Goal: Task Accomplishment & Management: Use online tool/utility

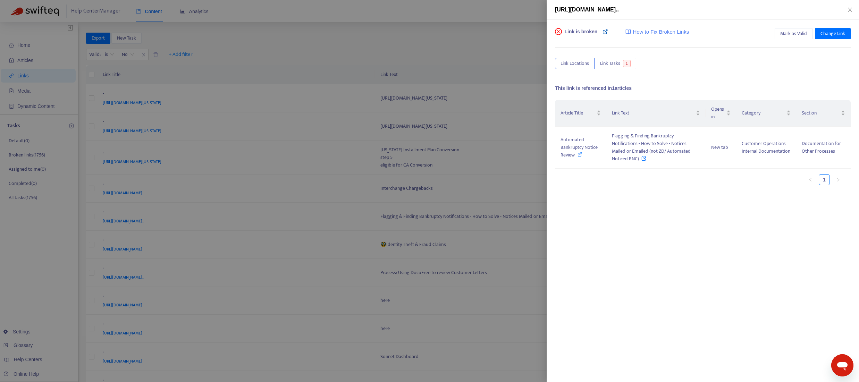
click at [605, 31] on icon at bounding box center [606, 32] width 6 height 6
click at [851, 7] on icon "close" at bounding box center [850, 10] width 6 height 6
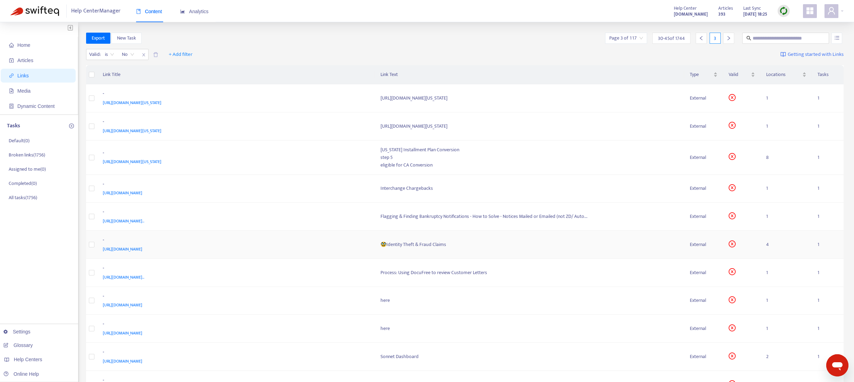
click at [417, 251] on td "🥸Identity Theft & Fraud Claims" at bounding box center [530, 245] width 310 height 28
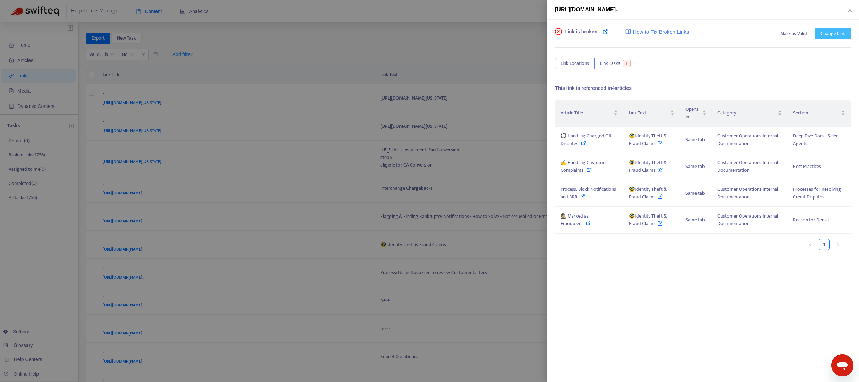
click at [834, 36] on span "Change Link" at bounding box center [833, 34] width 25 height 8
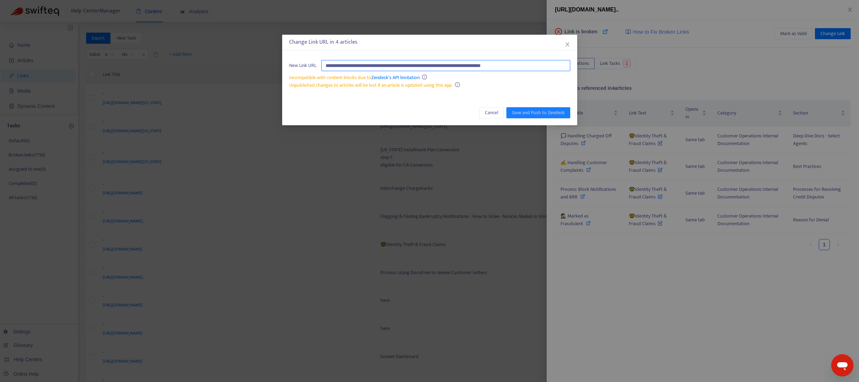
click at [549, 65] on input "**********" at bounding box center [445, 65] width 249 height 11
click at [555, 66] on input "**********" at bounding box center [445, 65] width 249 height 11
drag, startPoint x: 555, startPoint y: 66, endPoint x: 355, endPoint y: 51, distance: 200.2
click at [355, 51] on div "**********" at bounding box center [429, 80] width 295 height 91
paste input "**********"
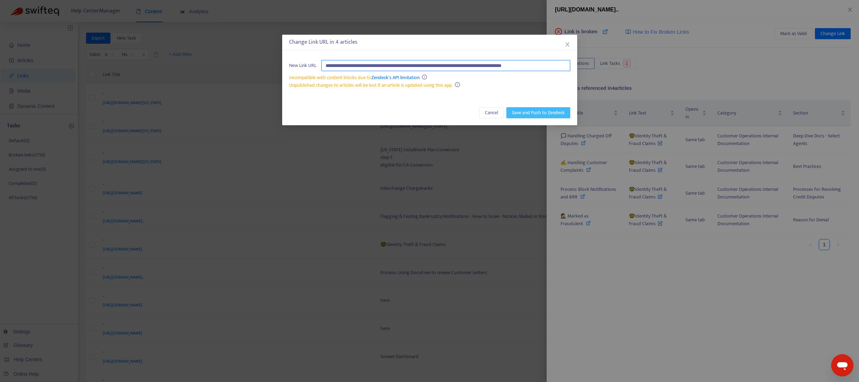
type input "**********"
click at [522, 112] on span "Save and Push to Zendesk" at bounding box center [538, 113] width 53 height 8
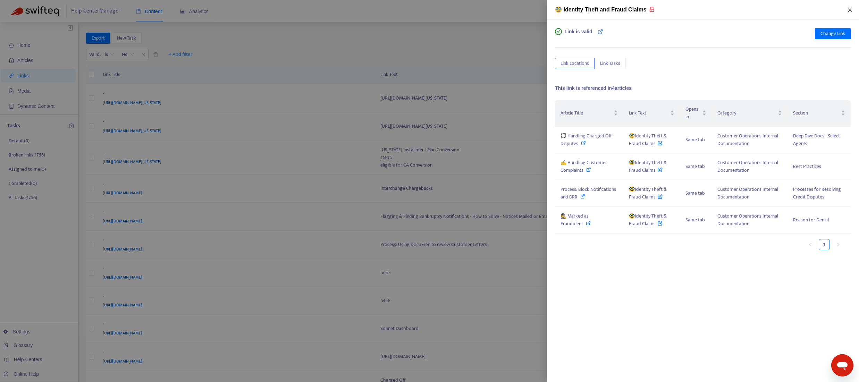
click at [851, 9] on icon "close" at bounding box center [850, 10] width 4 height 4
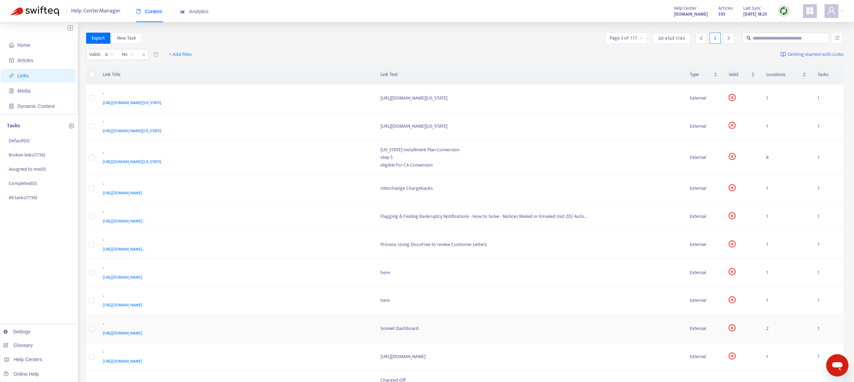
click at [142, 334] on span "[URL][DOMAIN_NAME]" at bounding box center [123, 333] width 40 height 7
click at [398, 330] on div "Sonnet Dashboard" at bounding box center [529, 329] width 299 height 8
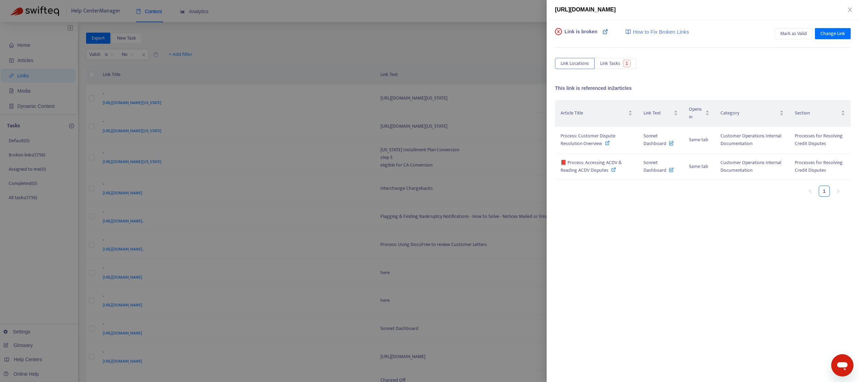
click at [604, 32] on icon at bounding box center [606, 32] width 6 height 6
click at [589, 165] on span "📕 Process: Accessing ACDV & Reading ACDV Disputes" at bounding box center [591, 167] width 61 height 16
click at [847, 10] on icon "close" at bounding box center [850, 10] width 6 height 6
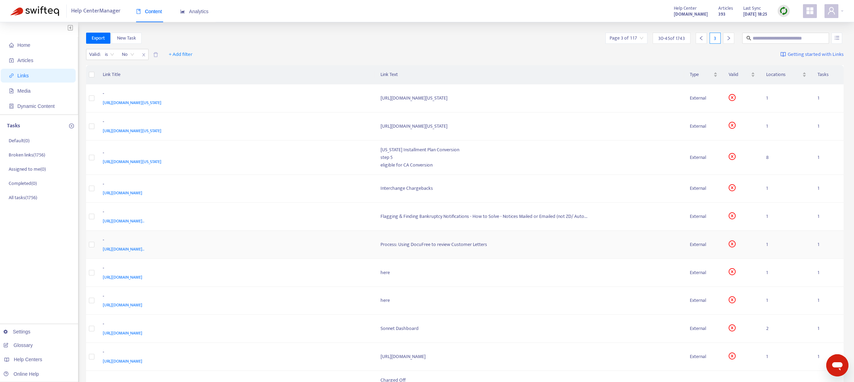
click at [425, 246] on div "Process: Using DocuFree to review Customer Letters" at bounding box center [529, 245] width 299 height 8
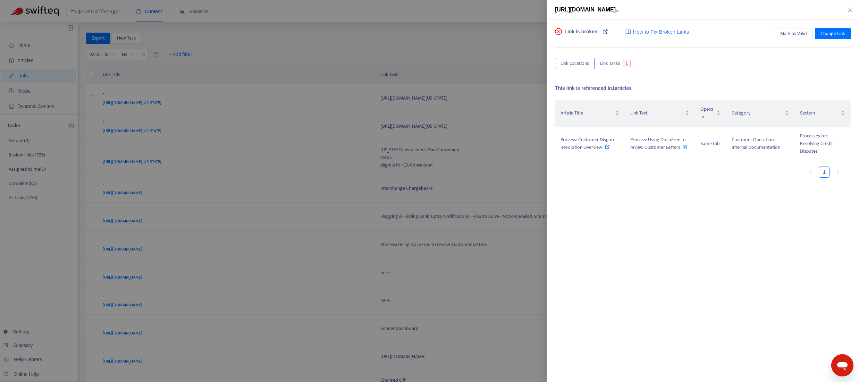
click at [605, 31] on icon at bounding box center [606, 32] width 6 height 6
click at [825, 33] on span "Change Link" at bounding box center [833, 34] width 25 height 8
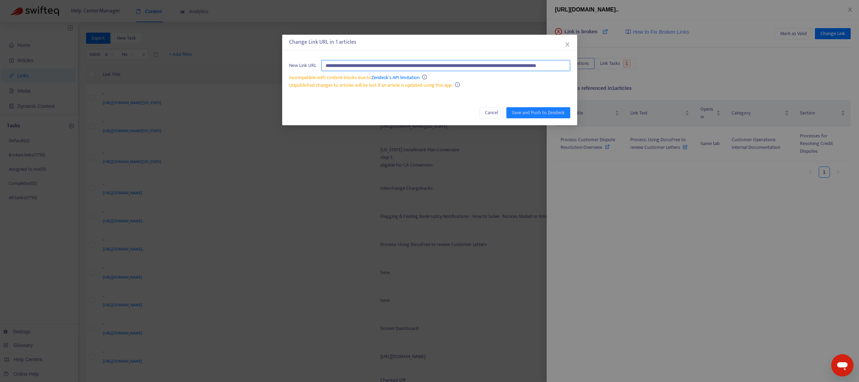
click at [552, 67] on input "**********" at bounding box center [445, 65] width 249 height 11
paste input "**********"
type input "**********"
click at [554, 112] on span "Save and Push to Zendesk" at bounding box center [538, 113] width 53 height 8
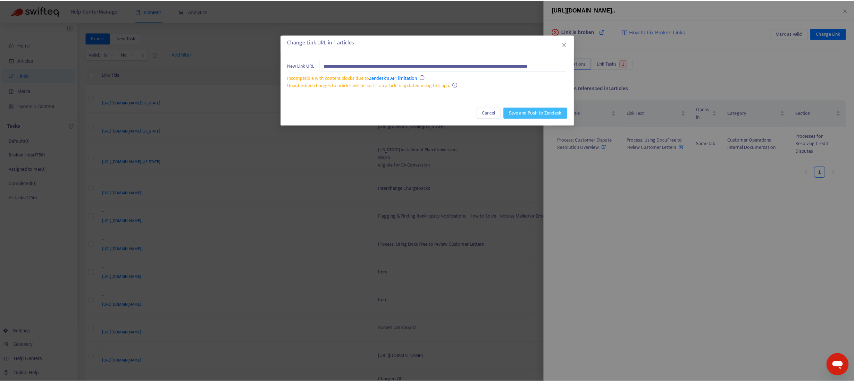
scroll to position [0, 0]
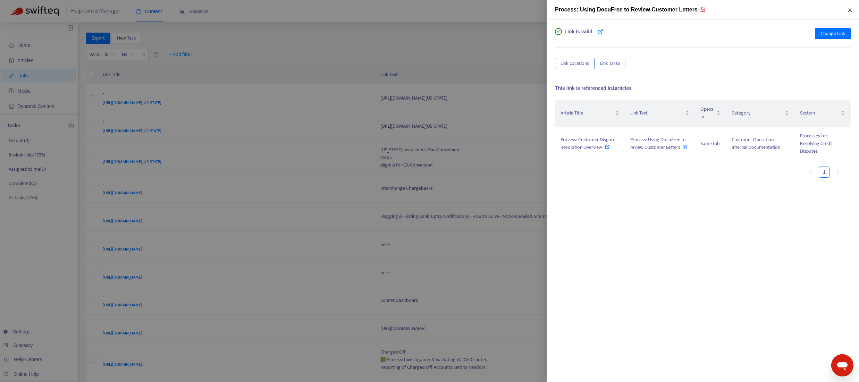
click at [850, 9] on icon "close" at bounding box center [850, 10] width 4 height 4
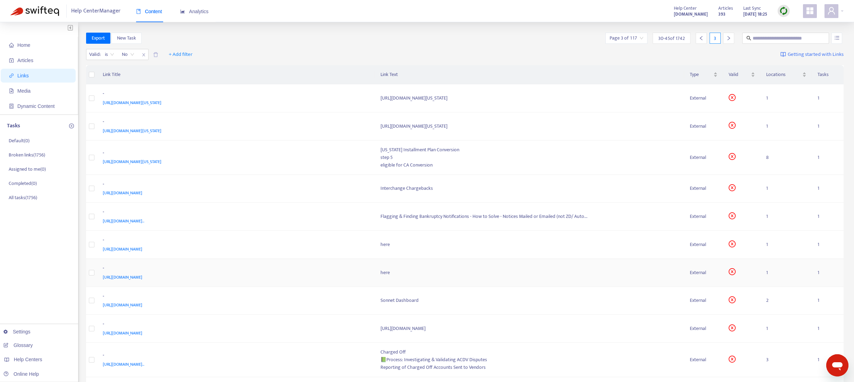
click at [386, 271] on div "here" at bounding box center [529, 273] width 299 height 8
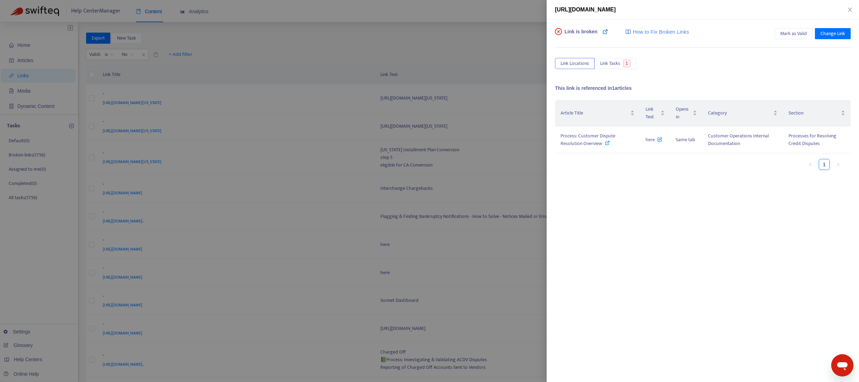
click at [605, 31] on icon at bounding box center [606, 32] width 6 height 6
click at [605, 34] on icon at bounding box center [606, 32] width 6 height 6
click at [605, 33] on icon at bounding box center [606, 32] width 6 height 6
click at [606, 143] on icon at bounding box center [607, 143] width 5 height 5
click at [850, 9] on icon "close" at bounding box center [850, 10] width 4 height 4
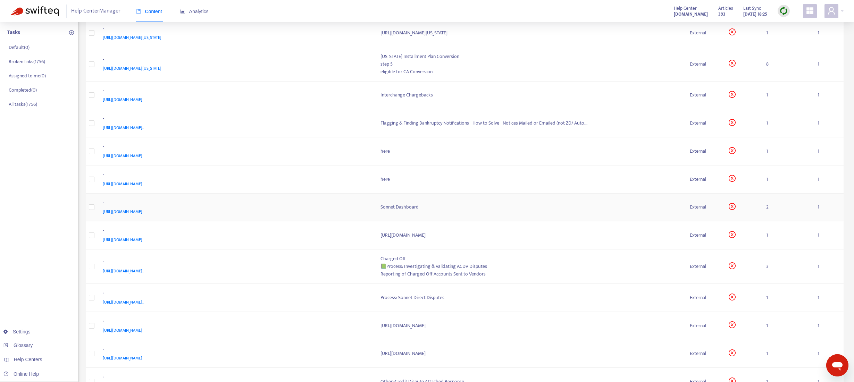
scroll to position [107, 0]
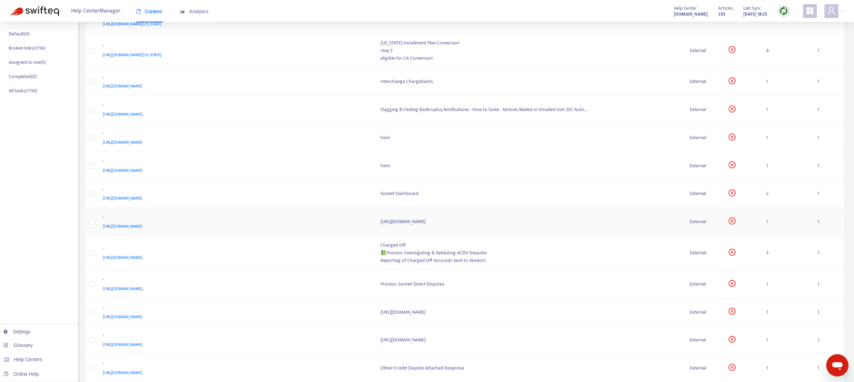
click at [142, 227] on span "[URL][DOMAIN_NAME]" at bounding box center [123, 226] width 40 height 7
click at [386, 225] on div "[URL][DOMAIN_NAME]" at bounding box center [529, 222] width 299 height 8
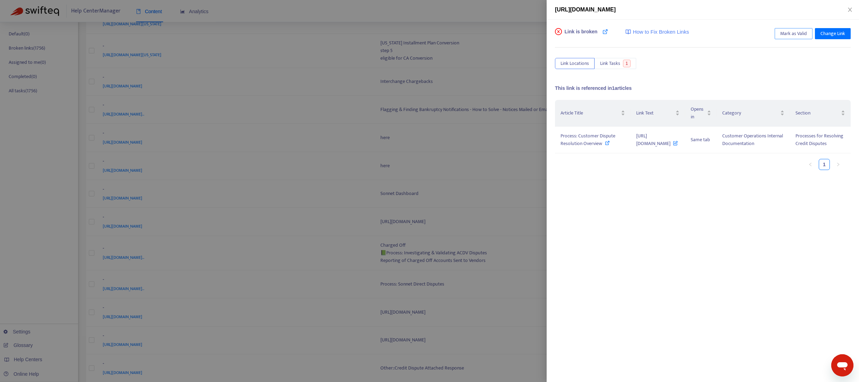
click at [788, 31] on span "Mark as Valid" at bounding box center [793, 34] width 27 height 8
click at [850, 10] on icon "close" at bounding box center [850, 10] width 4 height 4
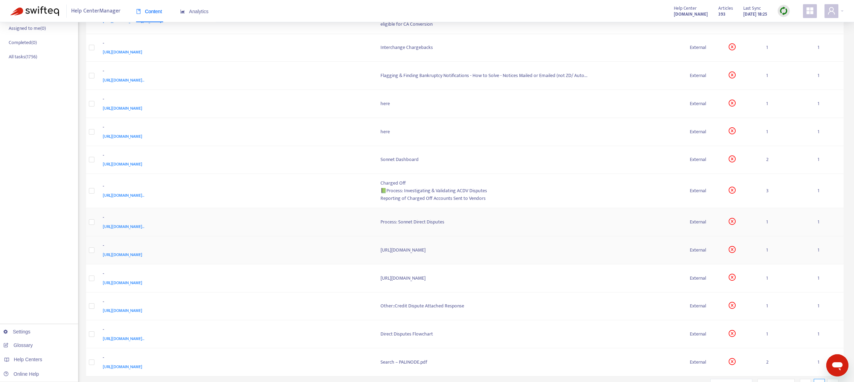
scroll to position [141, 0]
click at [142, 256] on span "[URL][DOMAIN_NAME]" at bounding box center [123, 254] width 40 height 7
click at [416, 250] on div "[URL][DOMAIN_NAME]" at bounding box center [529, 250] width 299 height 8
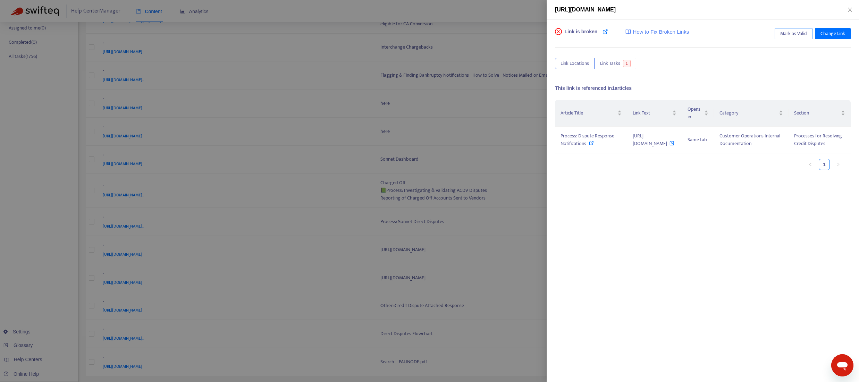
click at [791, 33] on span "Mark as Valid" at bounding box center [793, 34] width 27 height 8
click at [398, 278] on div at bounding box center [429, 191] width 859 height 382
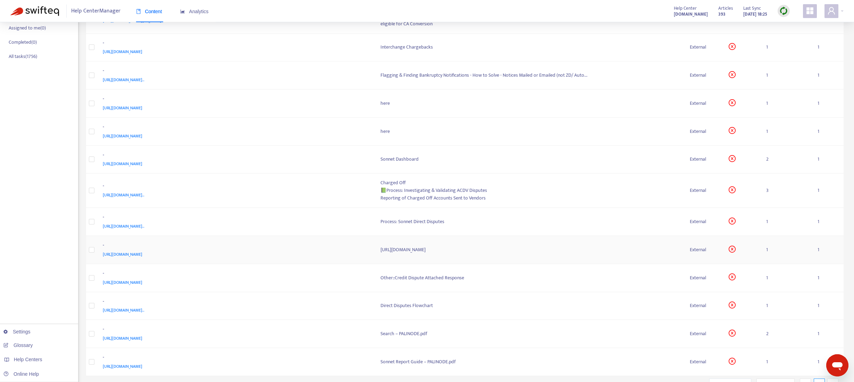
click at [400, 253] on div "[URL][DOMAIN_NAME]" at bounding box center [529, 250] width 299 height 8
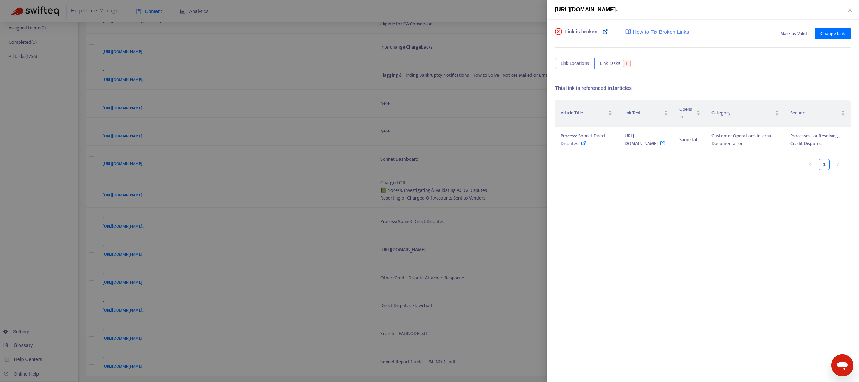
click at [604, 31] on icon at bounding box center [606, 32] width 6 height 6
click at [568, 145] on span "Process: Sonnet Direct Disputes" at bounding box center [583, 140] width 45 height 16
click at [856, 12] on div "[URL][DOMAIN_NAME].." at bounding box center [703, 10] width 312 height 20
click at [849, 10] on icon "close" at bounding box center [850, 10] width 6 height 6
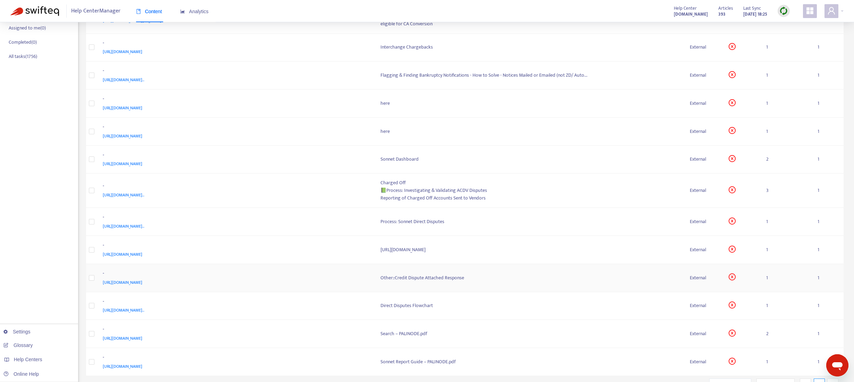
click at [394, 283] on td "Other::Credit Dispute Attached Response" at bounding box center [530, 278] width 310 height 28
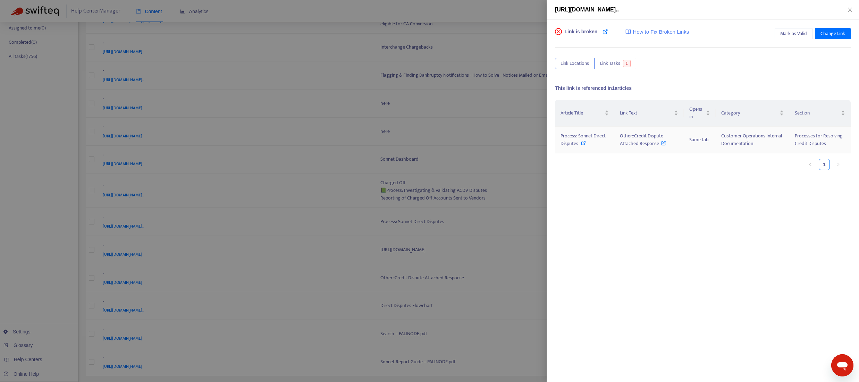
click at [583, 144] on icon at bounding box center [583, 143] width 5 height 5
click at [850, 10] on icon "close" at bounding box center [850, 10] width 4 height 4
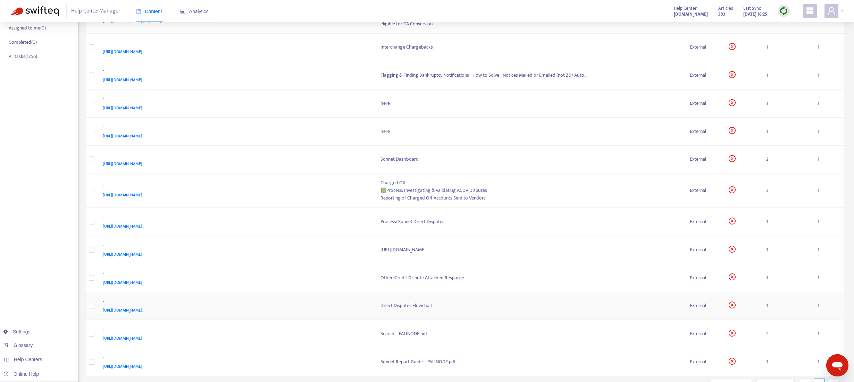
click at [392, 308] on div "Direct Disputes Flowchart" at bounding box center [529, 306] width 299 height 8
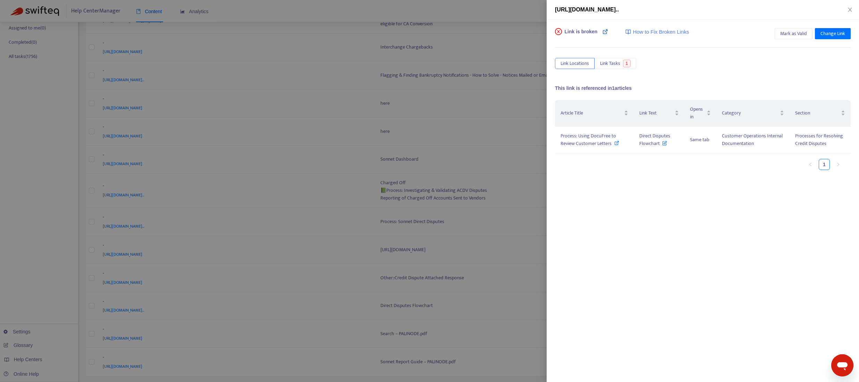
click at [605, 28] on link at bounding box center [606, 35] width 6 height 14
click at [798, 34] on span "Mark as Valid" at bounding box center [793, 34] width 27 height 8
click at [850, 8] on icon "close" at bounding box center [850, 10] width 6 height 6
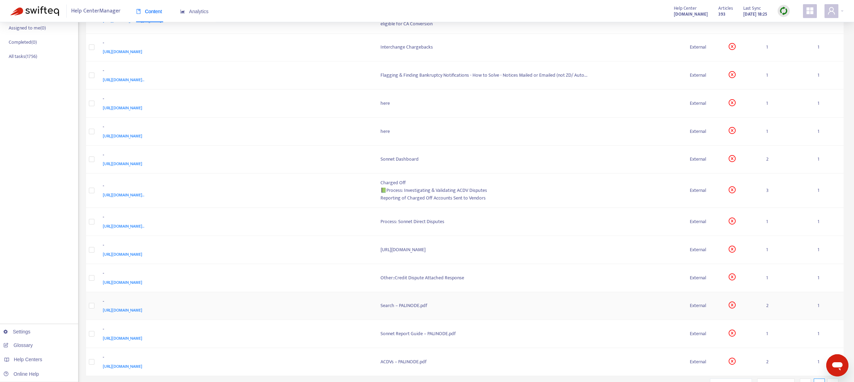
click at [142, 312] on span "[URL][DOMAIN_NAME]" at bounding box center [123, 310] width 40 height 7
click at [394, 307] on div "Search – PALINODE.pdf" at bounding box center [529, 306] width 299 height 8
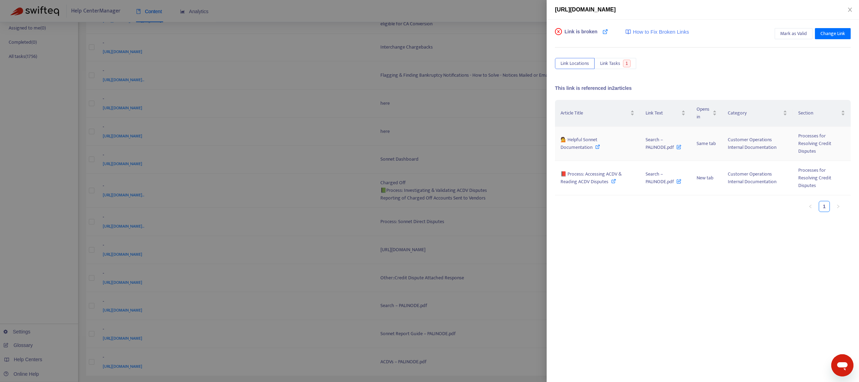
click at [597, 146] on icon at bounding box center [597, 146] width 5 height 5
click at [794, 32] on span "Mark as Valid" at bounding box center [793, 34] width 27 height 8
click at [851, 11] on icon "close" at bounding box center [850, 10] width 6 height 6
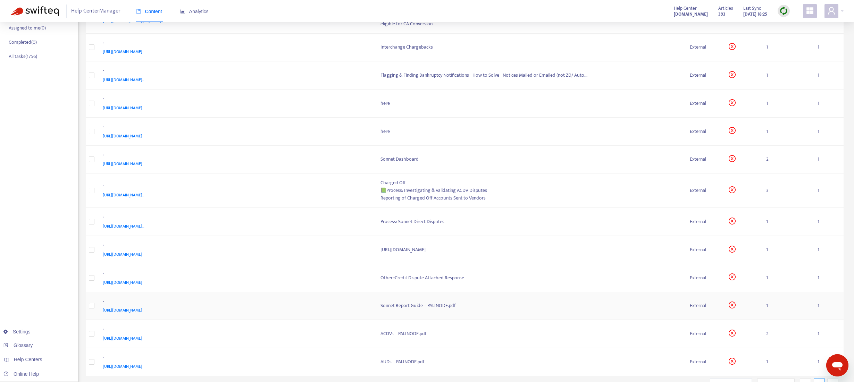
click at [142, 311] on span "[URL][DOMAIN_NAME]" at bounding box center [123, 310] width 40 height 7
click at [403, 311] on td "Sonnet Report Guide – PALINODE.pdf" at bounding box center [530, 306] width 310 height 28
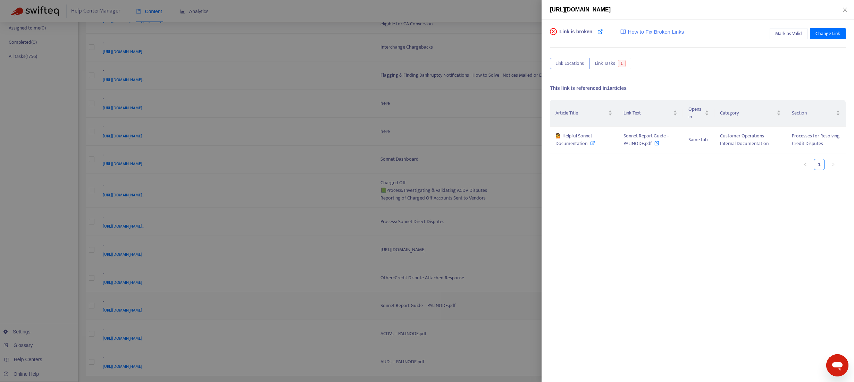
click at [394, 306] on div at bounding box center [427, 191] width 854 height 382
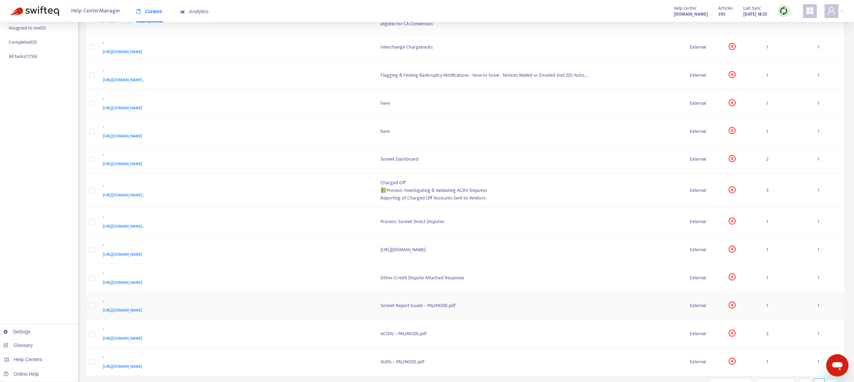
click at [425, 309] on div "Sonnet Report Guide – PALINODE.pdf" at bounding box center [529, 306] width 299 height 8
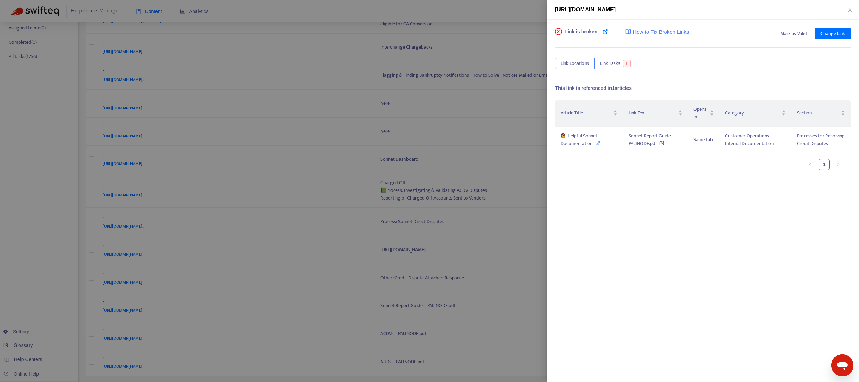
click at [797, 33] on span "Mark as Valid" at bounding box center [793, 34] width 27 height 8
click at [850, 9] on icon "close" at bounding box center [850, 10] width 4 height 4
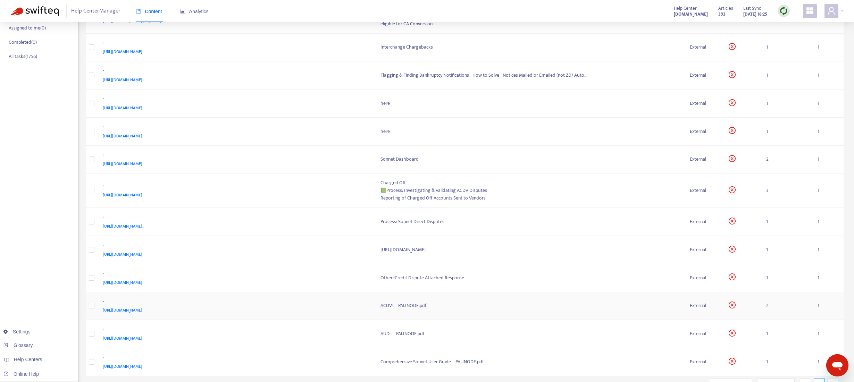
click at [142, 311] on span "[URL][DOMAIN_NAME]" at bounding box center [123, 310] width 40 height 7
click at [408, 307] on div "ACDVs – PALINODE.pdf" at bounding box center [529, 306] width 299 height 8
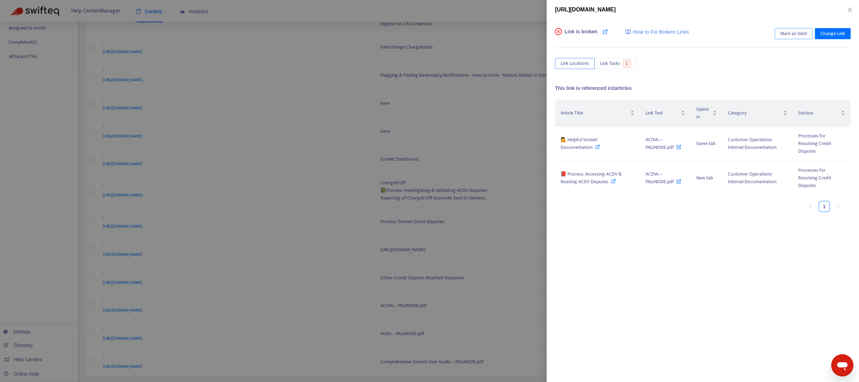
click at [797, 34] on span "Mark as Valid" at bounding box center [793, 34] width 27 height 8
click at [850, 9] on icon "close" at bounding box center [850, 10] width 4 height 4
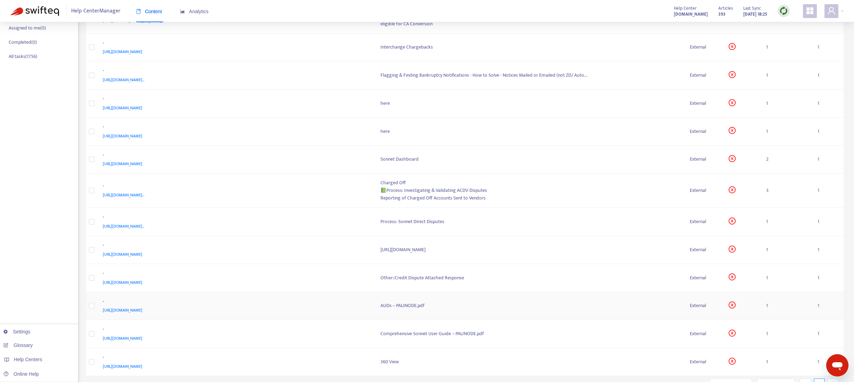
click at [142, 308] on span "[URL][DOMAIN_NAME]" at bounding box center [123, 310] width 40 height 7
click at [385, 306] on div "AUDs – PALINODE.pdf" at bounding box center [529, 306] width 299 height 8
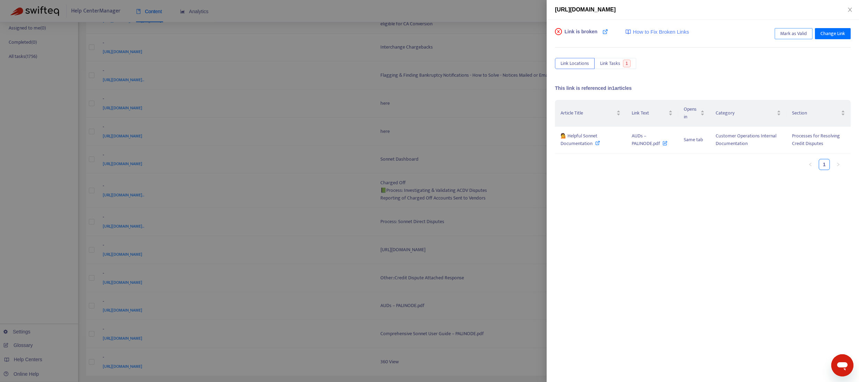
click at [794, 34] on span "Mark as Valid" at bounding box center [793, 34] width 27 height 8
click at [256, 334] on div at bounding box center [429, 191] width 859 height 382
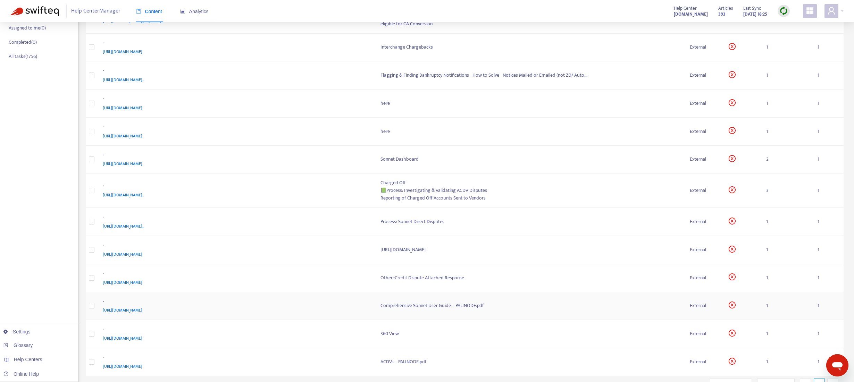
click at [142, 311] on span "[URL][DOMAIN_NAME]" at bounding box center [123, 310] width 40 height 7
click at [393, 308] on div "Comprehensive Sonnet User Guide – PALINODE.pdf" at bounding box center [529, 306] width 299 height 8
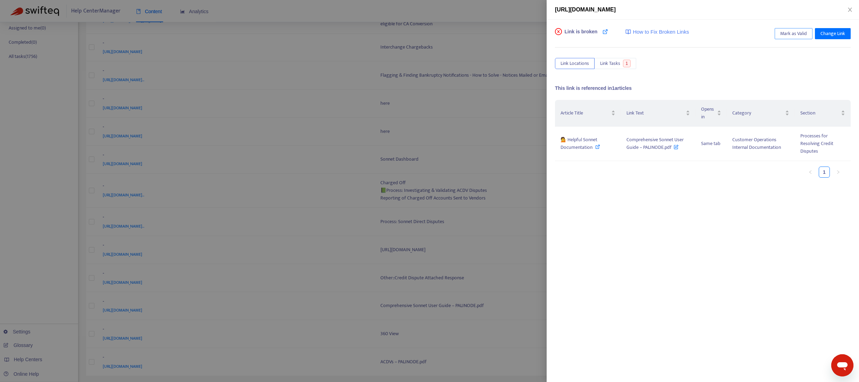
click at [785, 36] on span "Mark as Valid" at bounding box center [793, 34] width 27 height 8
click at [851, 9] on icon "close" at bounding box center [850, 10] width 6 height 6
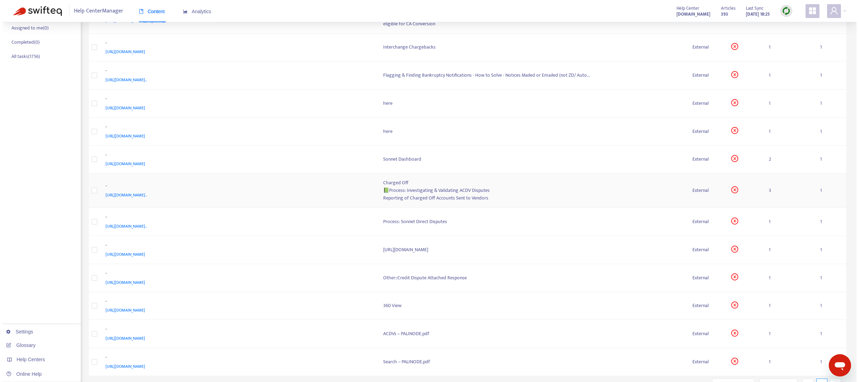
scroll to position [174, 0]
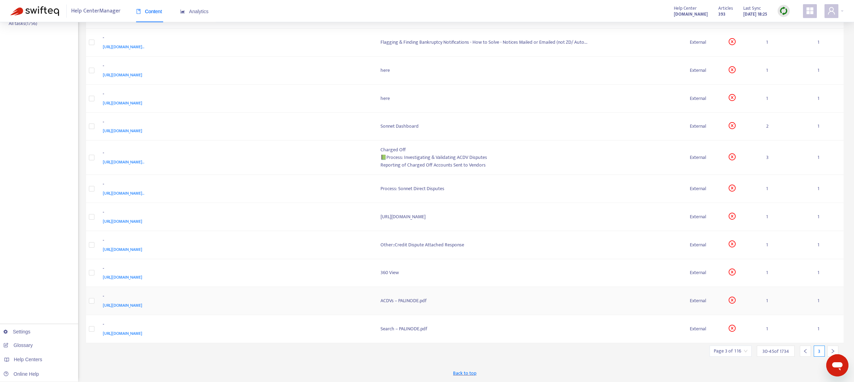
click at [202, 301] on div "-" at bounding box center [235, 297] width 264 height 9
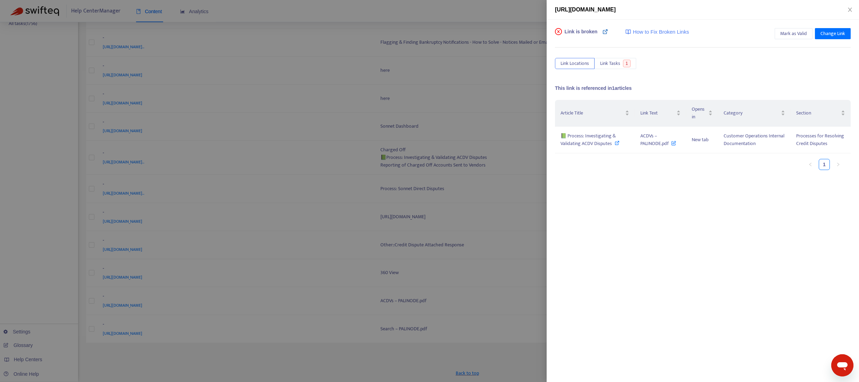
click at [605, 35] on link at bounding box center [606, 35] width 6 height 14
click at [784, 37] on span "Mark as Valid" at bounding box center [793, 34] width 27 height 8
click at [851, 8] on icon "close" at bounding box center [850, 10] width 6 height 6
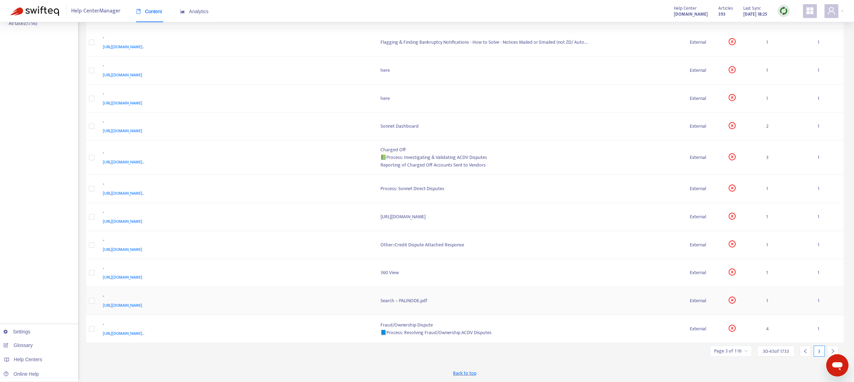
click at [204, 302] on div "[URL][DOMAIN_NAME]" at bounding box center [235, 306] width 264 height 8
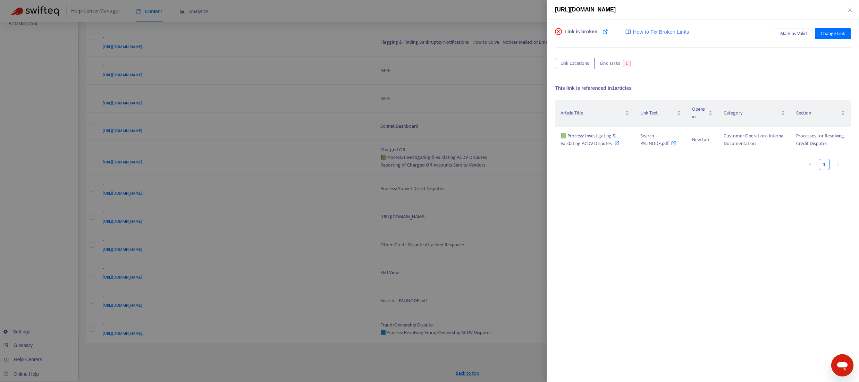
click at [609, 27] on div "Link is broken How to Fix Broken Links Mark as Valid Change Link Link Locations…" at bounding box center [703, 201] width 312 height 362
click at [605, 32] on icon at bounding box center [606, 32] width 6 height 6
click at [796, 35] on span "Mark as Valid" at bounding box center [793, 34] width 27 height 8
click at [850, 9] on icon "close" at bounding box center [850, 10] width 4 height 4
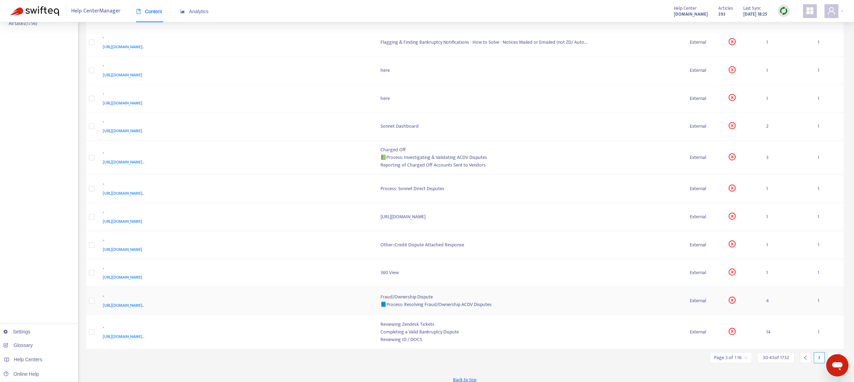
click at [413, 300] on div "Fraud/Ownership Dispute" at bounding box center [529, 297] width 299 height 8
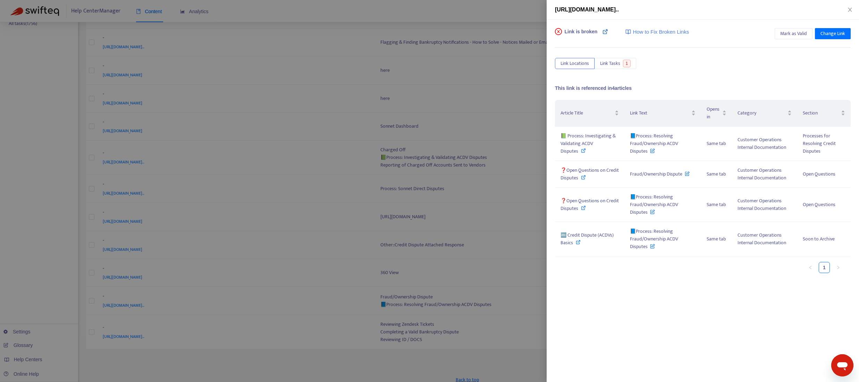
click at [604, 34] on icon at bounding box center [606, 32] width 6 height 6
click at [827, 32] on span "Change Link" at bounding box center [833, 34] width 25 height 8
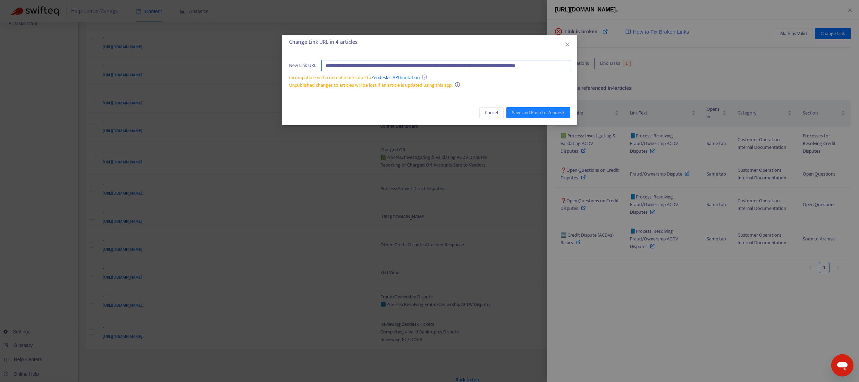
click at [528, 69] on input "**********" at bounding box center [445, 65] width 249 height 11
paste input "**********"
type input "**********"
click at [558, 114] on span "Save and Push to Zendesk" at bounding box center [538, 113] width 53 height 8
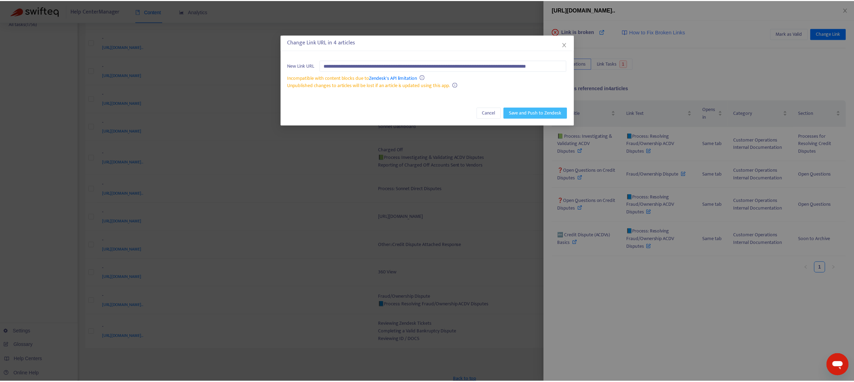
scroll to position [0, 0]
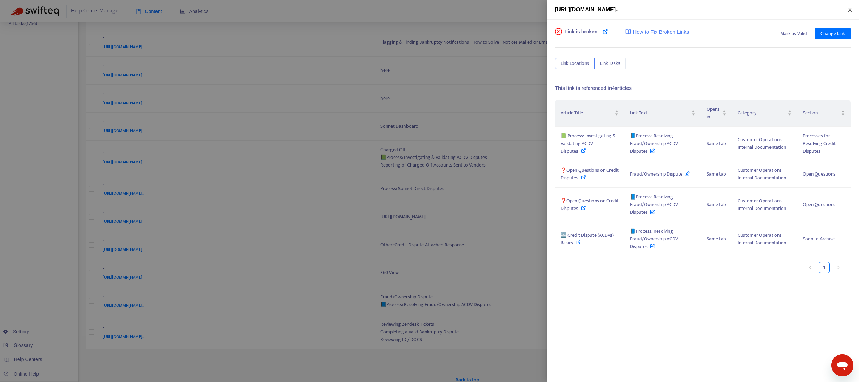
click at [849, 9] on icon "close" at bounding box center [850, 10] width 4 height 4
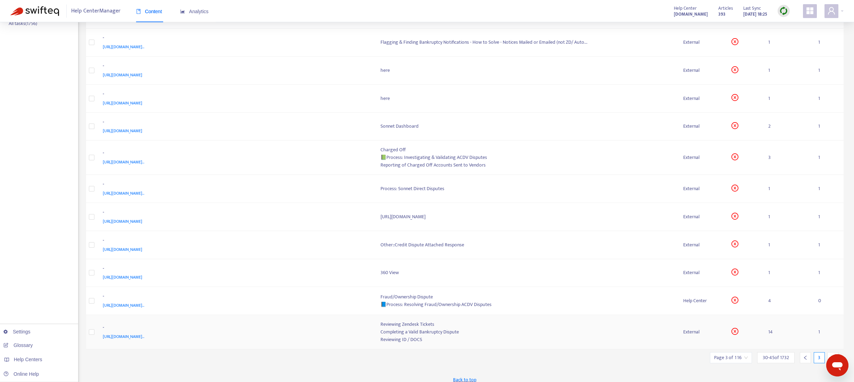
scroll to position [181, 0]
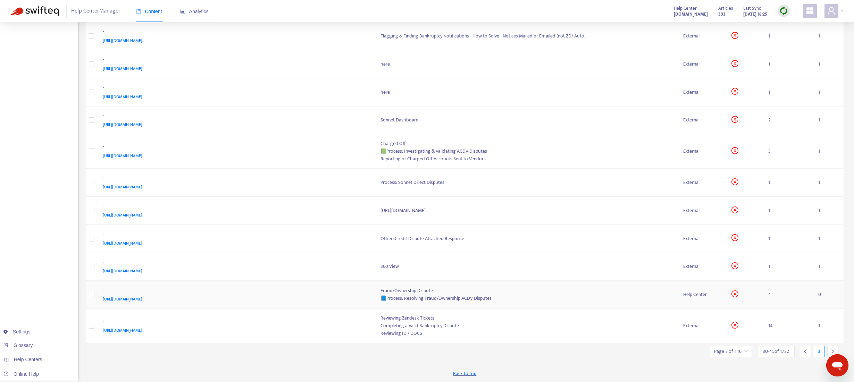
click at [394, 297] on div "📘Process: Resolving Fraud/Ownership ACDV Disputes" at bounding box center [526, 299] width 292 height 8
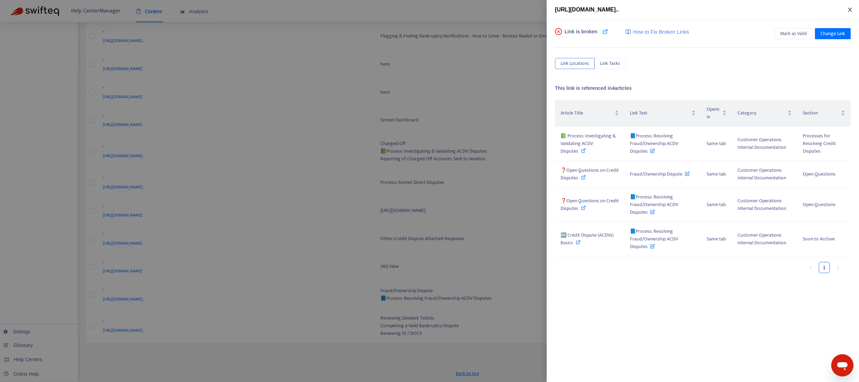
click at [851, 9] on icon "close" at bounding box center [850, 10] width 6 height 6
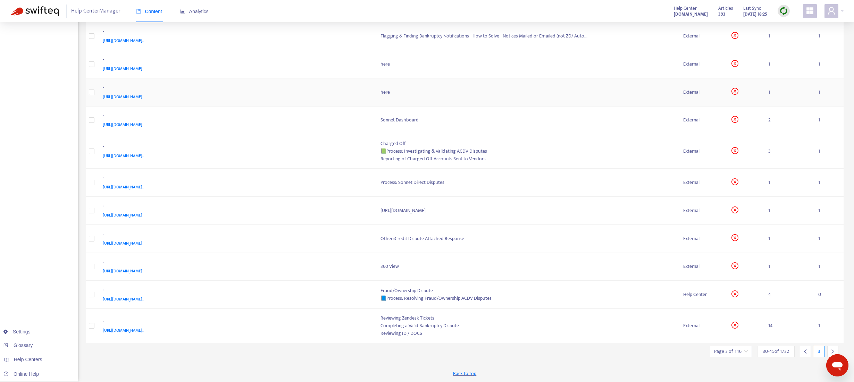
scroll to position [0, 0]
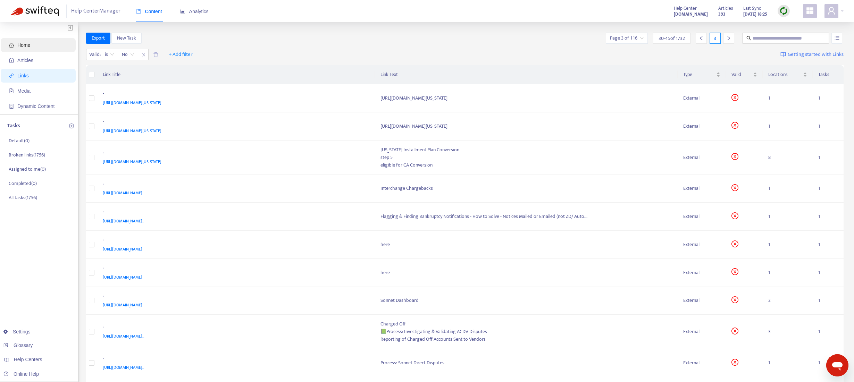
click at [33, 47] on span "Home" at bounding box center [39, 45] width 61 height 14
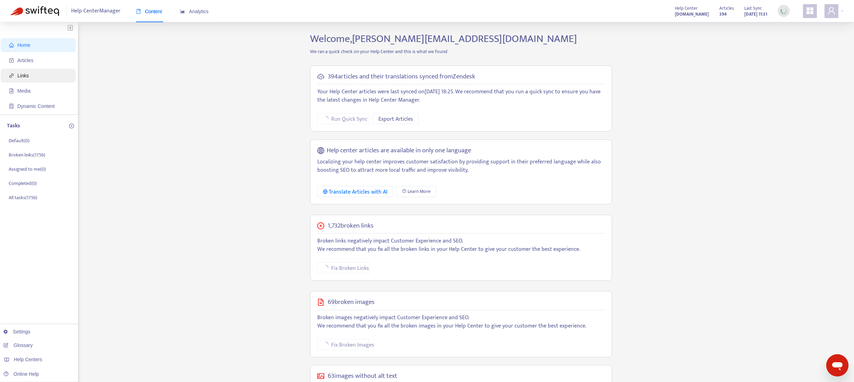
click at [40, 77] on span "Links" at bounding box center [39, 76] width 61 height 14
